Goal: Task Accomplishment & Management: Complete application form

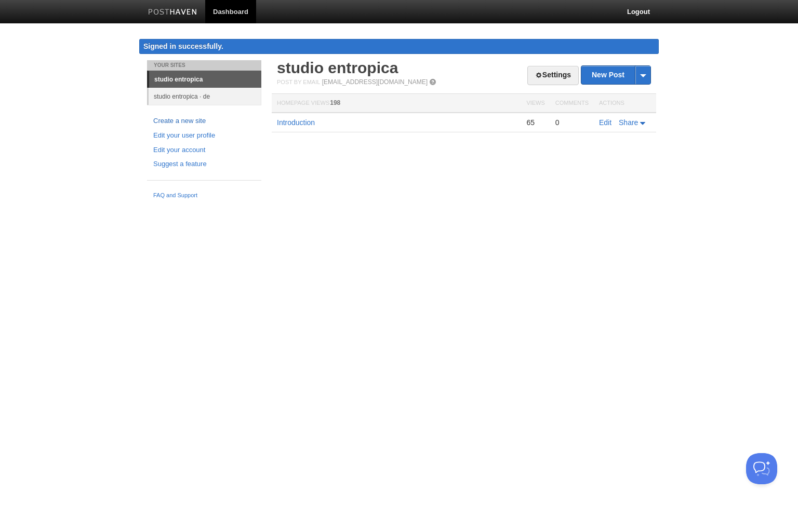
click at [193, 119] on link "Create a new site" at bounding box center [204, 121] width 102 height 11
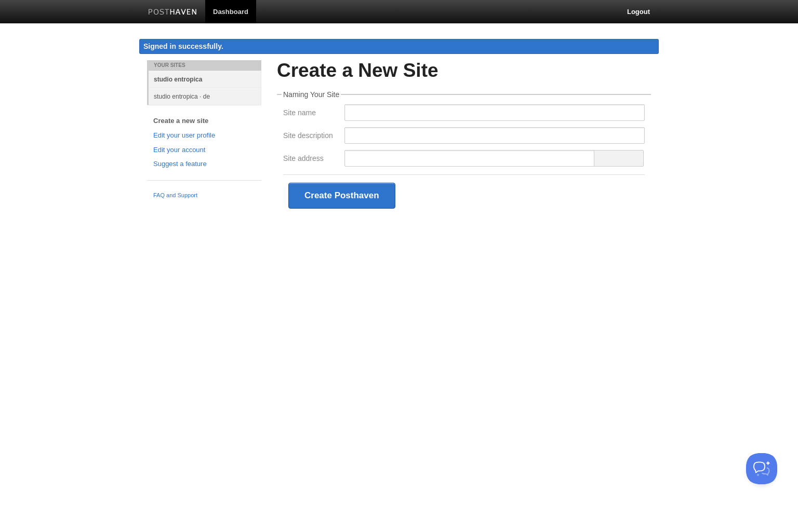
click at [219, 77] on link "studio entropica" at bounding box center [205, 79] width 113 height 17
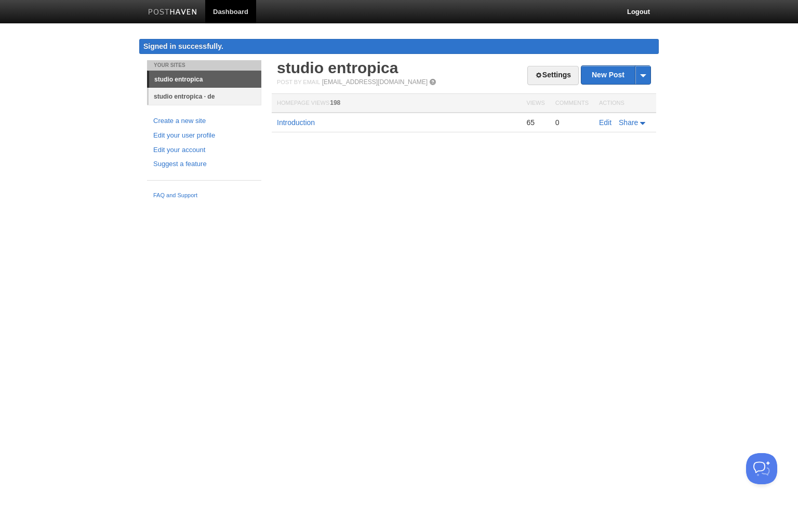
click at [217, 95] on link "studio entropica · de" at bounding box center [205, 96] width 113 height 17
click at [225, 79] on link "studio entropica" at bounding box center [205, 79] width 113 height 17
click at [228, 120] on link "Create a new site" at bounding box center [204, 121] width 102 height 11
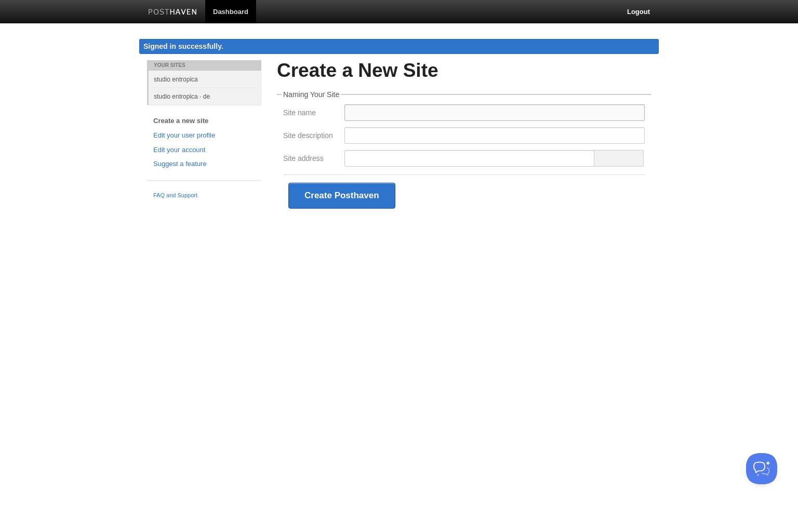
click at [380, 104] on input "Site name" at bounding box center [494, 112] width 300 height 17
drag, startPoint x: 406, startPoint y: 113, endPoint x: 297, endPoint y: 101, distance: 109.7
click at [297, 101] on fieldset "Naming Your Site Site name supreme 57 Site description Site address Create Post…" at bounding box center [464, 154] width 374 height 126
type input "supreme 57"
click at [368, 131] on input "Site description" at bounding box center [494, 135] width 300 height 17
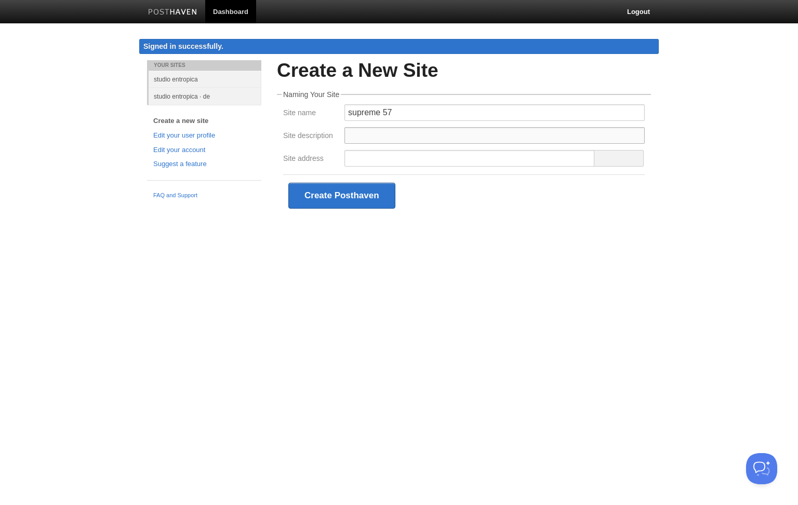
paste input "supreme 57"
type input "supreme 57"
click at [379, 112] on input "supreme 57" at bounding box center [494, 112] width 300 height 17
click at [372, 115] on input "supremus 57" at bounding box center [494, 112] width 300 height 17
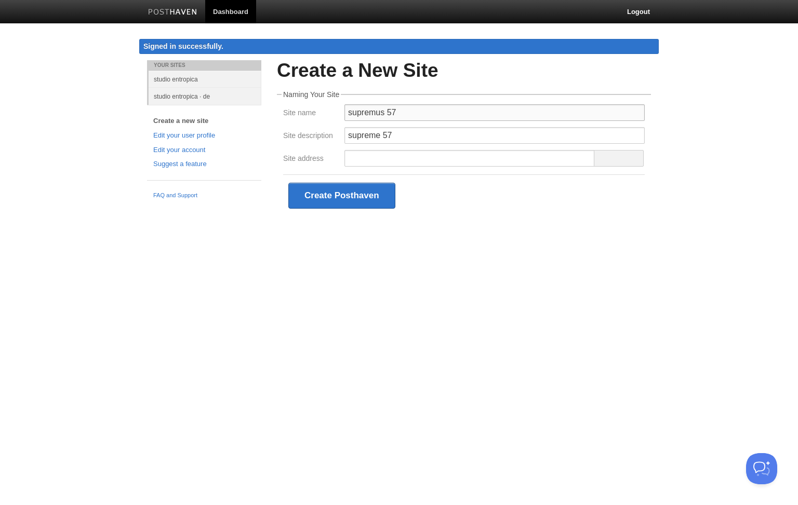
type input "supremus 57"
click at [364, 139] on input "supreme 57" at bounding box center [494, 135] width 300 height 17
paste input "us"
click at [363, 158] on input "Site address" at bounding box center [469, 158] width 250 height 17
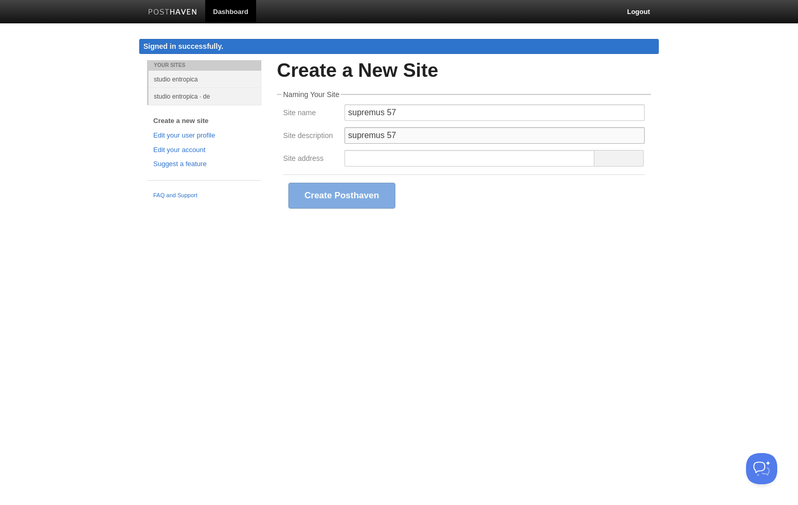
drag, startPoint x: 424, startPoint y: 134, endPoint x: 257, endPoint y: 124, distance: 167.0
click at [257, 123] on div "Your Sites studio entropica studio entropica · de Create a new site Edit your u…" at bounding box center [398, 153] width 519 height 187
paste input "· portfolio flow"
type input "supremus 57 · portfolio flow"
drag, startPoint x: 411, startPoint y: 109, endPoint x: 179, endPoint y: 106, distance: 232.7
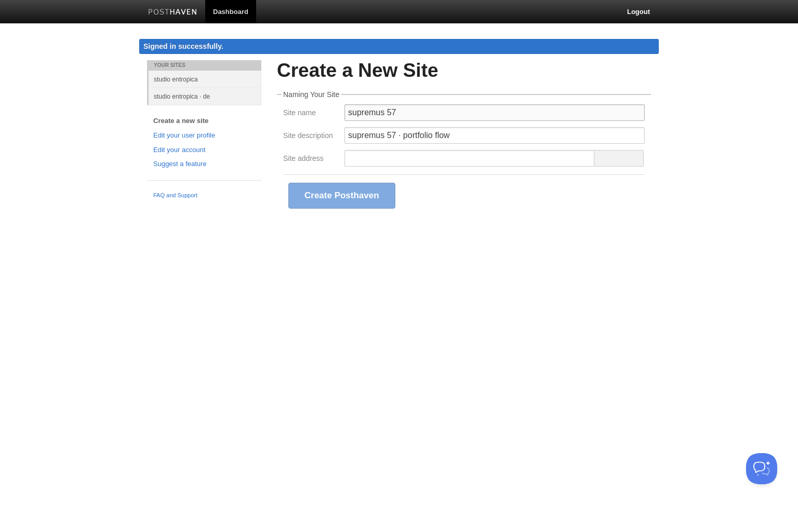
click at [179, 106] on div "Your Sites studio entropica studio entropica · de Create a new site Edit your u…" at bounding box center [398, 153] width 519 height 187
paste input "· portfolio flow"
type input "supremus 57 · portfolio flow"
click at [509, 155] on input "Site address" at bounding box center [469, 158] width 250 height 17
type input "v"
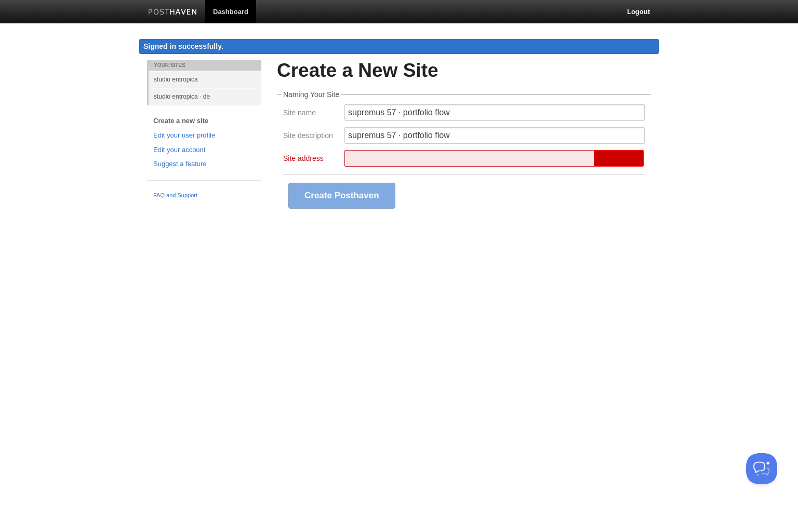
paste input "supremus 57 · portfolio flow"
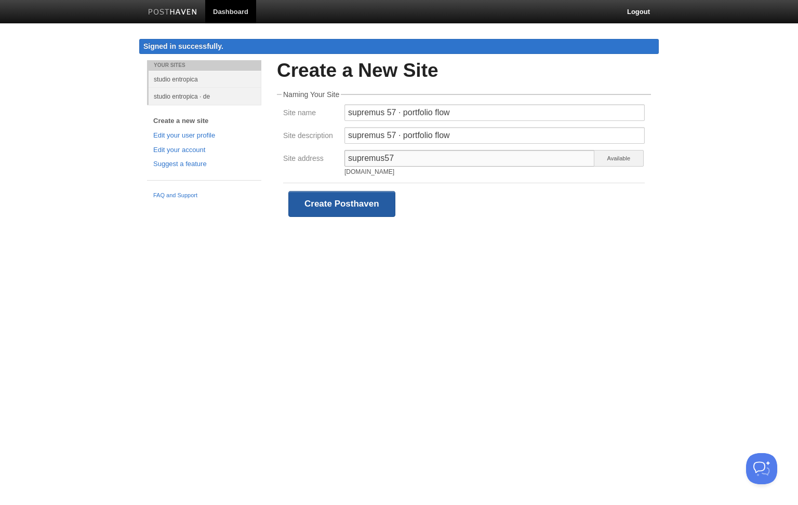
type input "supremus57"
click at [369, 206] on button "Create Posthaven" at bounding box center [341, 204] width 107 height 26
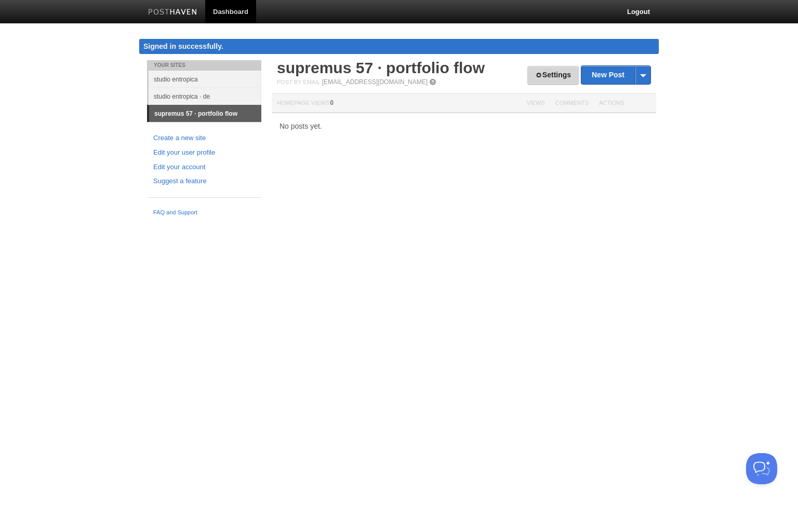
click at [551, 73] on link "Settings" at bounding box center [552, 75] width 51 height 19
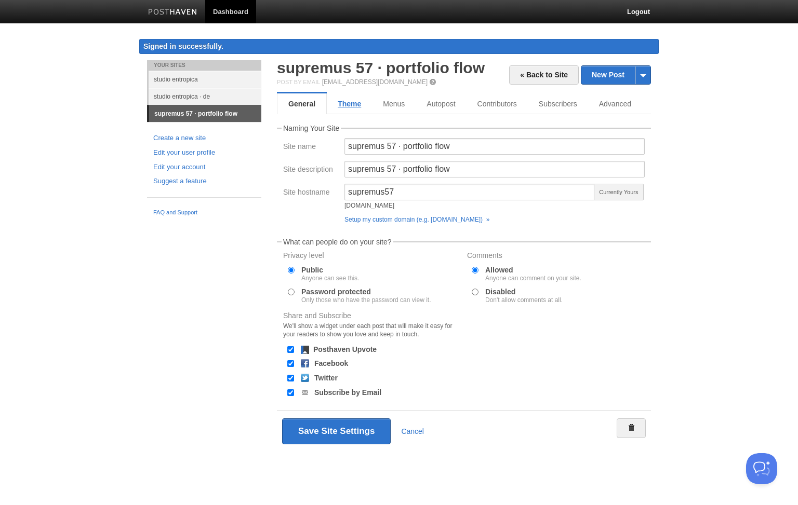
click at [356, 110] on link "Theme" at bounding box center [349, 103] width 45 height 21
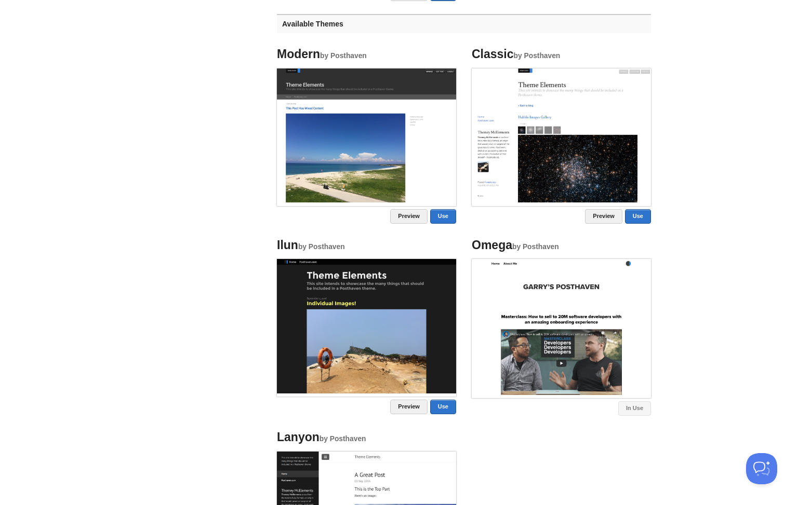
scroll to position [662, 0]
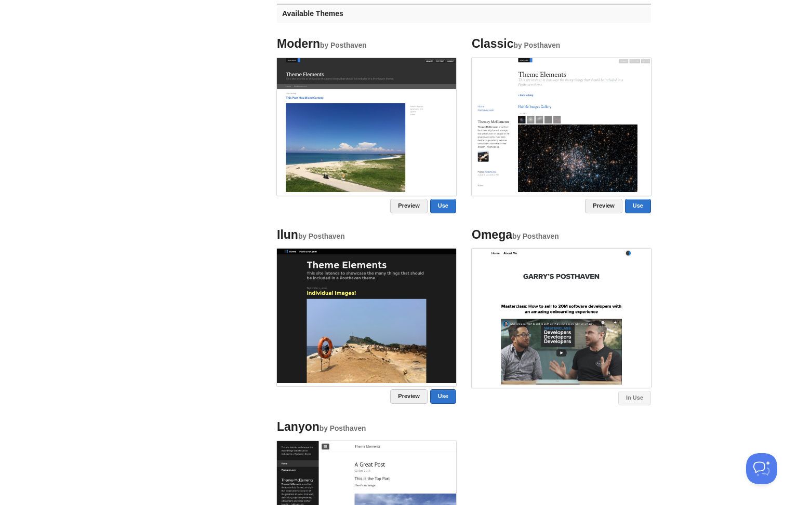
click at [560, 92] on img at bounding box center [561, 125] width 179 height 134
click at [618, 139] on img at bounding box center [561, 125] width 179 height 134
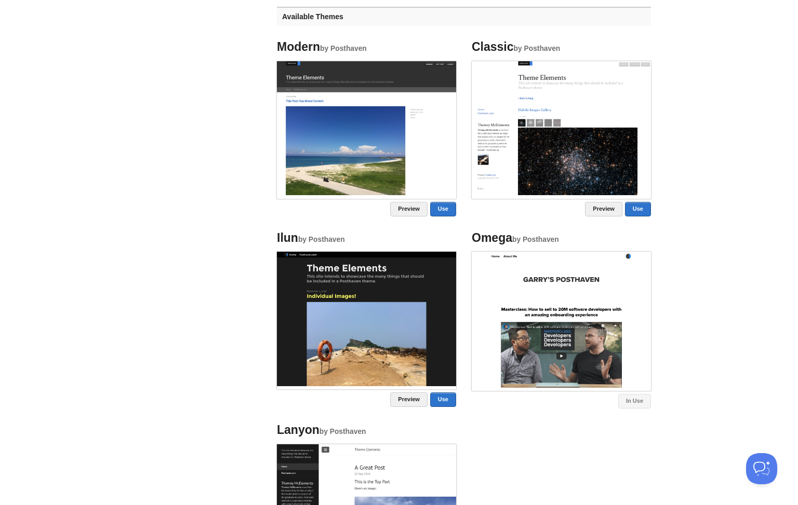
click at [618, 139] on img at bounding box center [561, 128] width 179 height 134
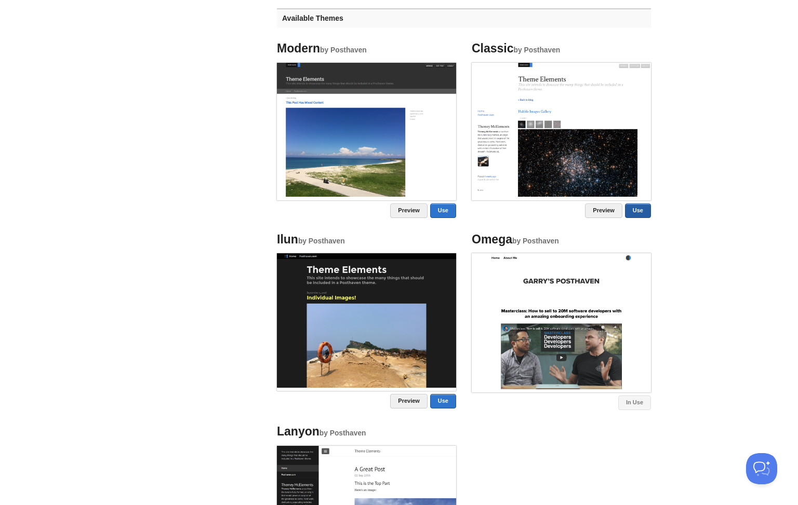
click at [640, 216] on link "Use" at bounding box center [638, 211] width 26 height 15
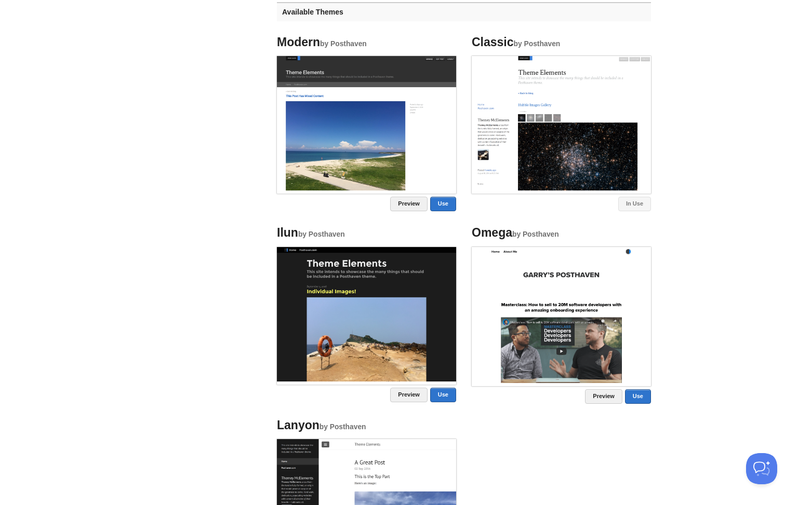
scroll to position [0, 0]
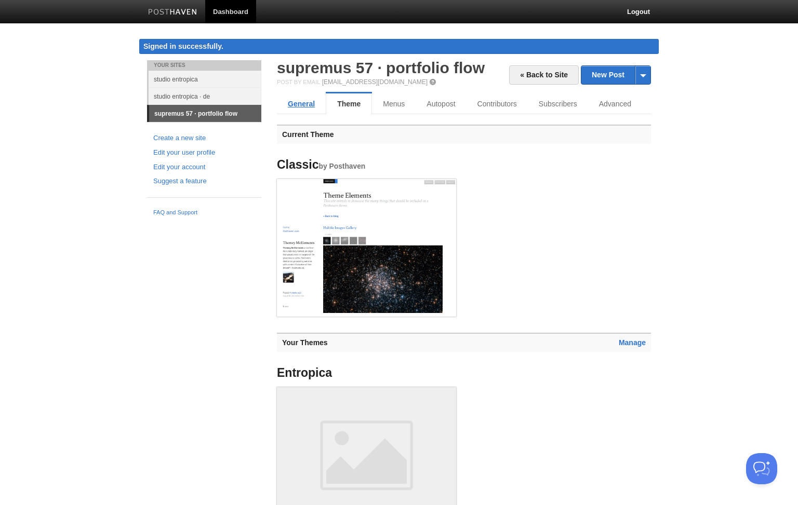
click at [301, 106] on link "General" at bounding box center [301, 103] width 49 height 21
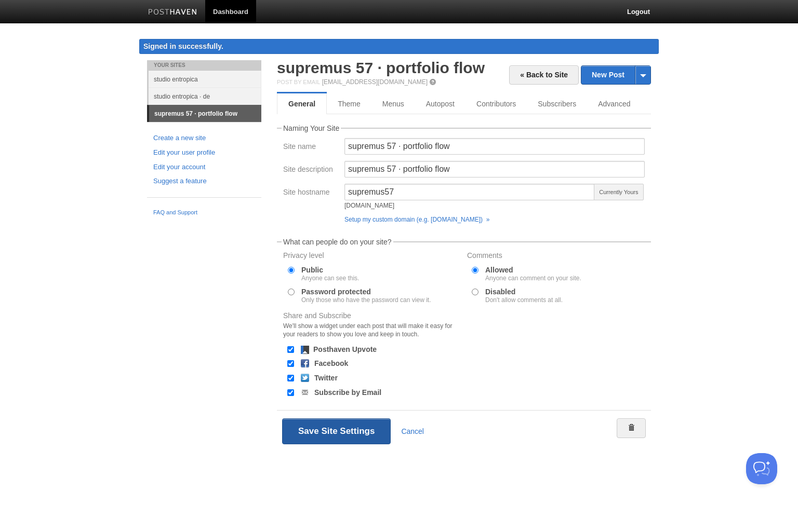
click at [343, 430] on button "Save Site Settings" at bounding box center [336, 432] width 109 height 26
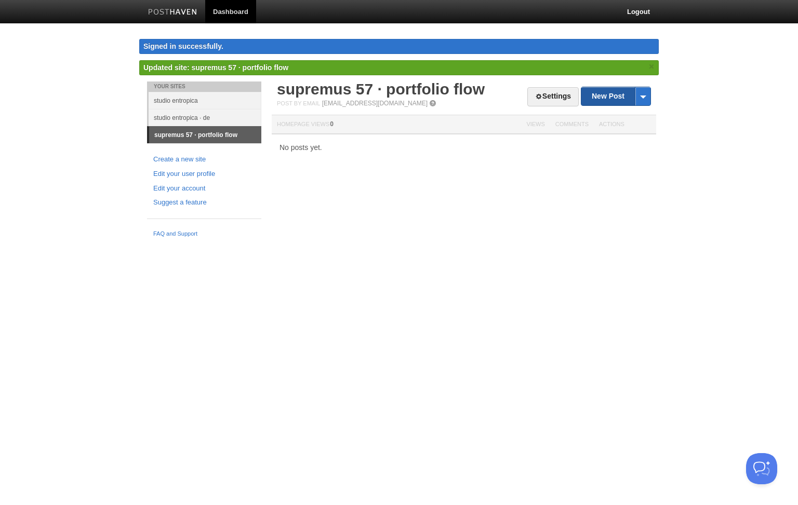
click at [617, 93] on link "New Post" at bounding box center [615, 96] width 69 height 18
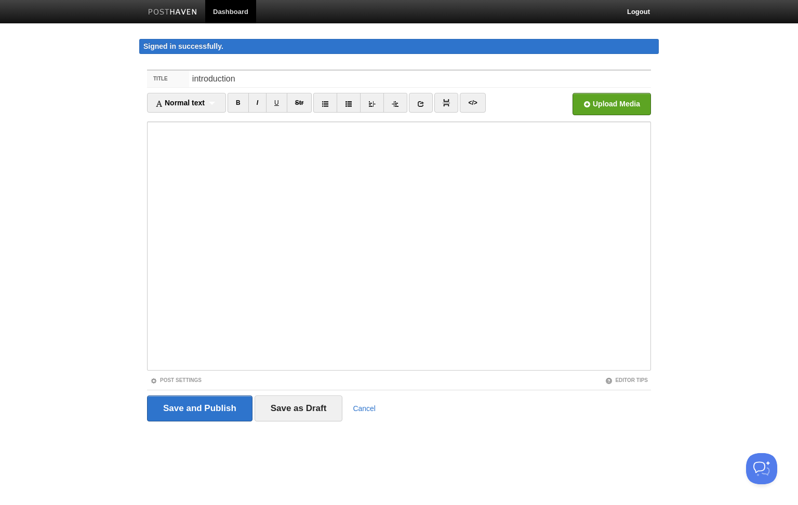
drag, startPoint x: 279, startPoint y: 80, endPoint x: 87, endPoint y: 70, distance: 192.4
click at [86, 69] on body "Dashboard Logout Signed in successfully. Signed in successfully. × Created site…" at bounding box center [399, 230] width 798 height 461
type input "introduction"
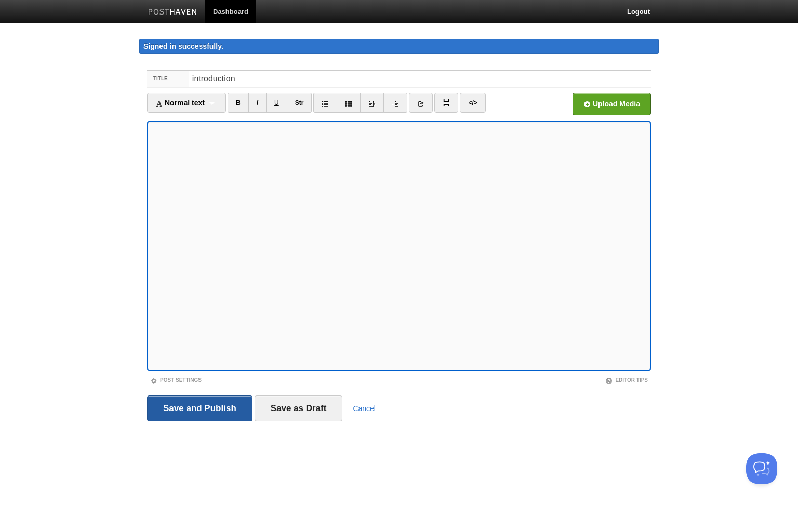
click at [208, 406] on input "Save and Publish" at bounding box center [199, 409] width 105 height 26
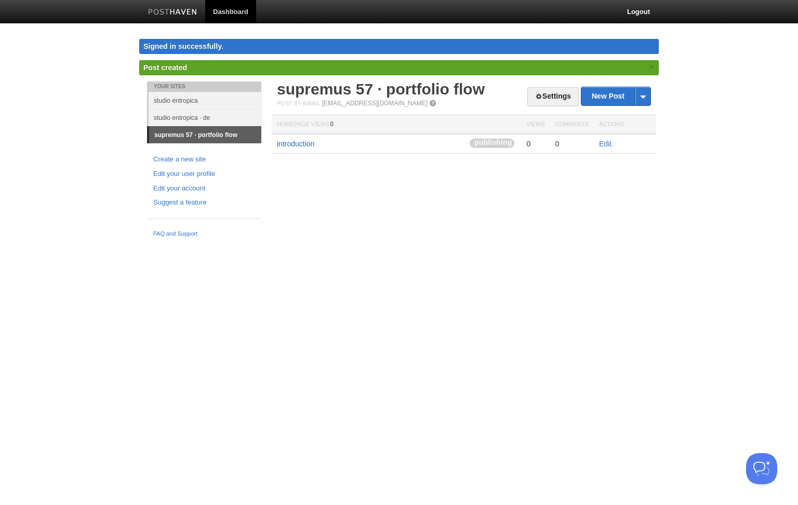
click at [304, 143] on link "introduction" at bounding box center [295, 144] width 37 height 8
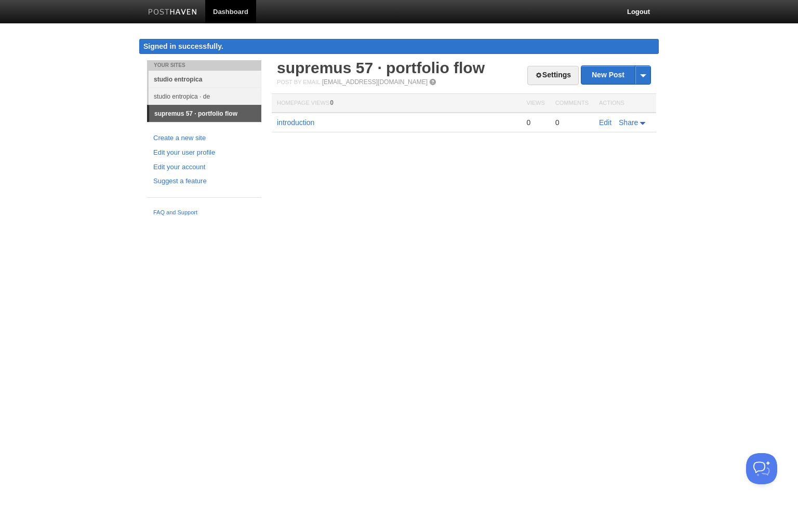
click at [190, 77] on link "studio entropica" at bounding box center [205, 79] width 113 height 17
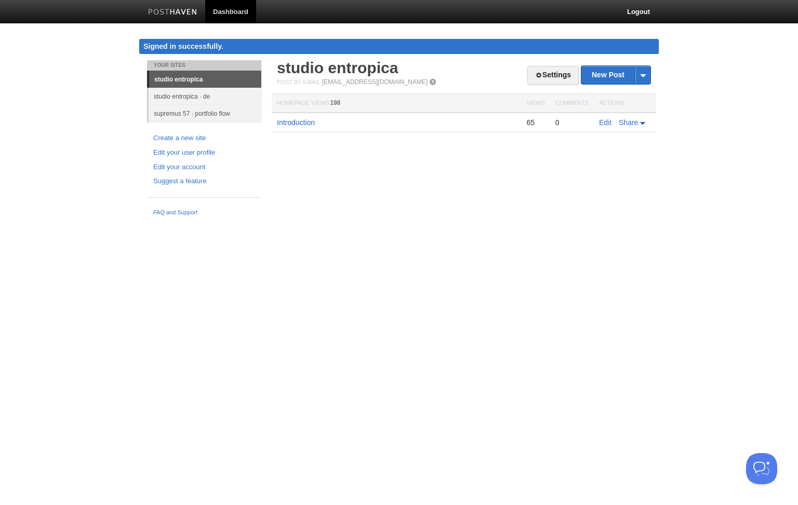
click at [301, 126] on link "Introduction" at bounding box center [296, 122] width 38 height 8
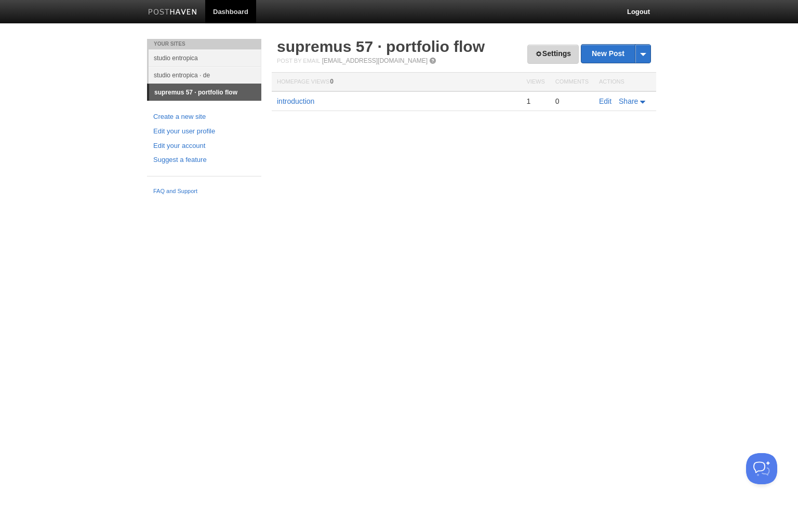
click at [559, 54] on link "Settings" at bounding box center [552, 54] width 51 height 19
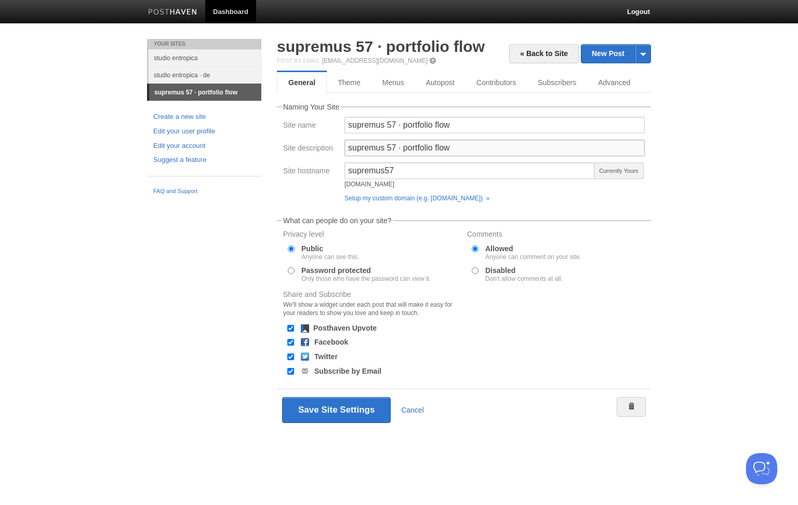
click at [478, 149] on input "supremus 57 · portfolio flow" at bounding box center [494, 148] width 300 height 17
drag, startPoint x: 401, startPoint y: 149, endPoint x: 192, endPoint y: 147, distance: 209.3
click at [193, 147] on div "Your Sites studio entropica studio entropica · de supremus 57 · portfolio flow …" at bounding box center [398, 250] width 519 height 423
type input "portfolio flow"
drag, startPoint x: 450, startPoint y: 124, endPoint x: 399, endPoint y: 122, distance: 50.9
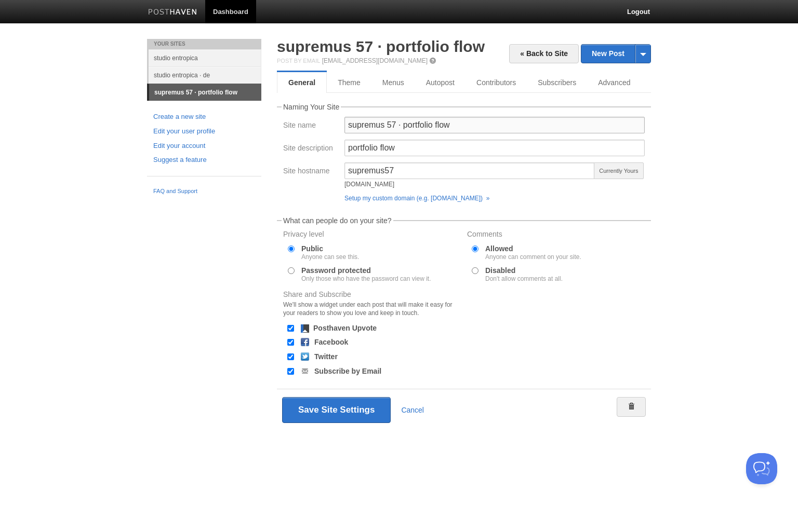
click at [395, 125] on input "supremus 57 · portfolio flow" at bounding box center [494, 125] width 300 height 17
type input "supremus 57"
drag, startPoint x: 344, startPoint y: 399, endPoint x: 349, endPoint y: 400, distance: 5.9
click at [345, 400] on button "Save Site Settings" at bounding box center [336, 410] width 109 height 26
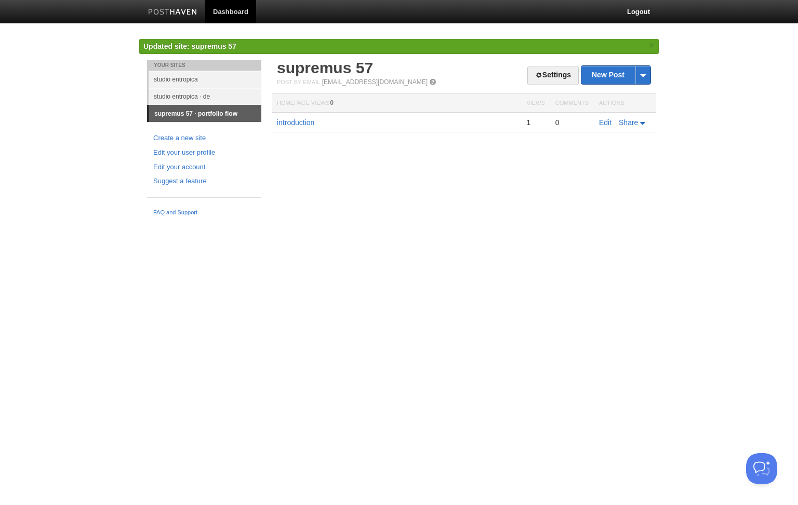
click at [361, 221] on html "Dashboard Logout Updated site: supremus 57 × Your Sites studio entropica studio…" at bounding box center [399, 110] width 798 height 221
click at [307, 120] on link "introduction" at bounding box center [295, 122] width 37 height 8
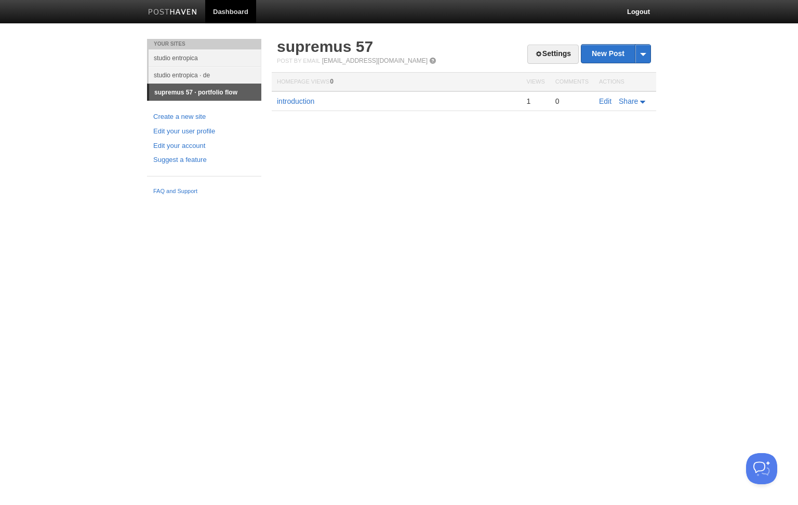
click at [437, 200] on html "Dashboard Logout Updated site: supremus 57 × Your Sites studio entropica studio…" at bounding box center [399, 100] width 798 height 200
